Goal: Submit feedback/report problem: Leave review/rating

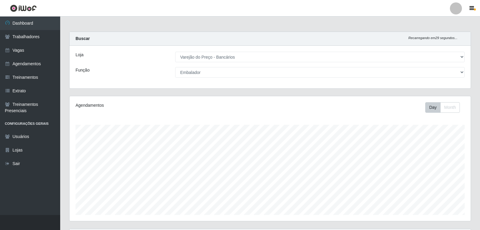
select select "157"
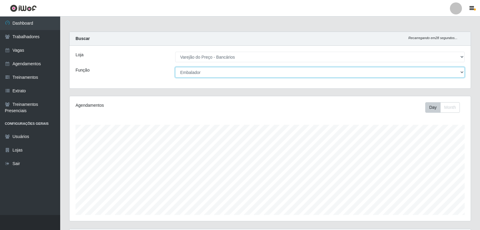
click at [259, 75] on select "[Selecione...] Auxiliar de Estacionamento Auxiliar de Estacionamento + Auxiliar…" at bounding box center [319, 72] width 289 height 11
select select "4"
click at [175, 67] on select "[Selecione...] Auxiliar de Estacionamento Auxiliar de Estacionamento + Auxiliar…" at bounding box center [319, 72] width 289 height 11
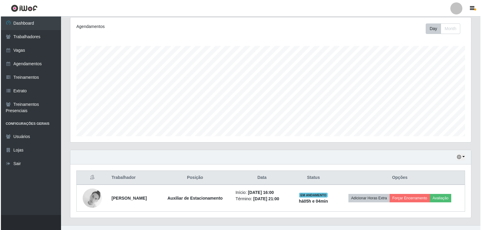
scroll to position [89, 0]
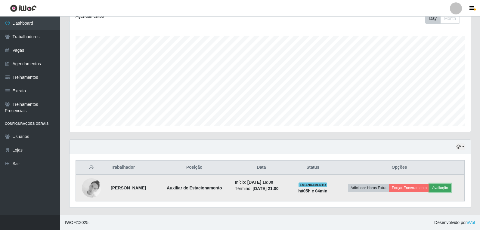
click at [441, 186] on button "Avaliação" at bounding box center [439, 188] width 21 height 8
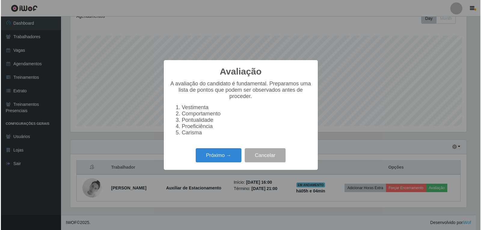
scroll to position [125, 398]
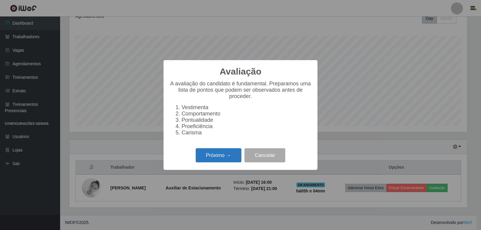
click at [226, 159] on button "Próximo →" at bounding box center [219, 155] width 46 height 14
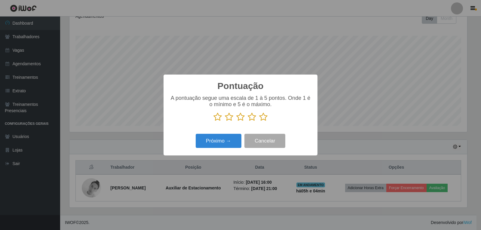
click at [263, 119] on icon at bounding box center [263, 117] width 8 height 9
click at [259, 122] on input "radio" at bounding box center [259, 122] width 0 height 0
click at [234, 139] on button "Próximo →" at bounding box center [219, 141] width 46 height 14
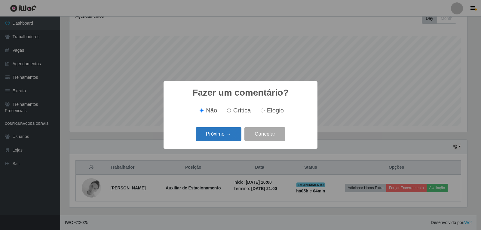
click at [231, 136] on button "Próximo →" at bounding box center [219, 134] width 46 height 14
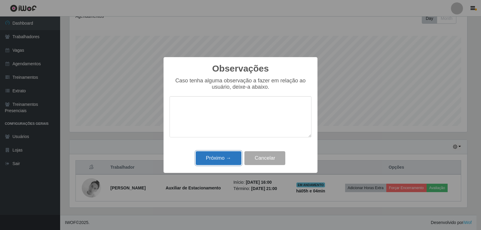
click at [234, 156] on button "Próximo →" at bounding box center [219, 158] width 46 height 14
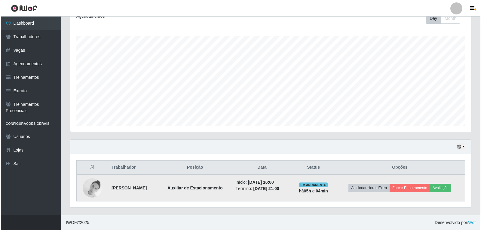
scroll to position [125, 401]
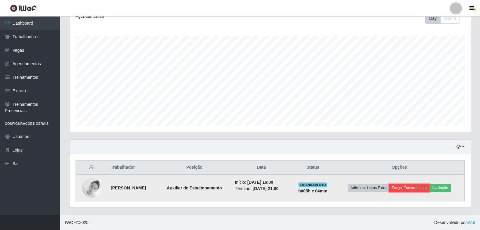
click at [411, 185] on button "Forçar Encerramento" at bounding box center [409, 188] width 40 height 8
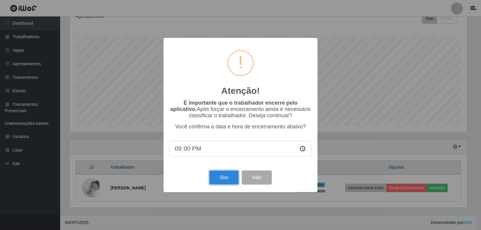
drag, startPoint x: 228, startPoint y: 183, endPoint x: 230, endPoint y: 186, distance: 3.4
click at [229, 184] on button "Sim" at bounding box center [223, 178] width 29 height 14
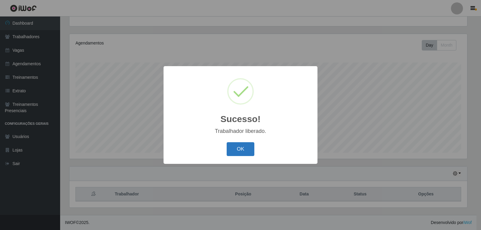
click at [246, 154] on button "OK" at bounding box center [241, 149] width 28 height 14
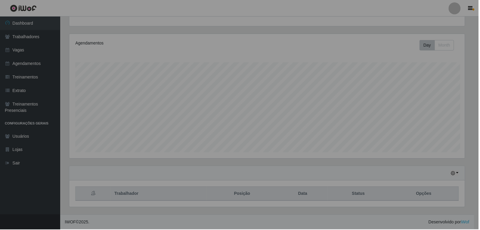
scroll to position [125, 401]
